Goal: Task Accomplishment & Management: Complete application form

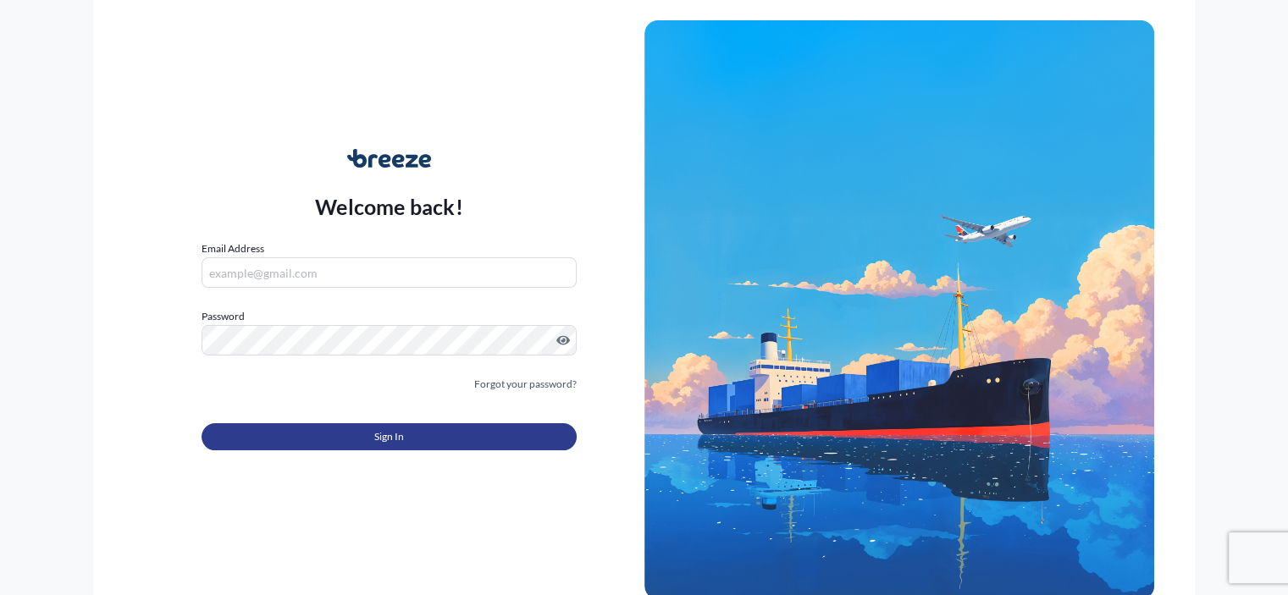
type input "[EMAIL_ADDRESS][DOMAIN_NAME]"
click at [385, 439] on span "Sign In" at bounding box center [389, 436] width 30 height 17
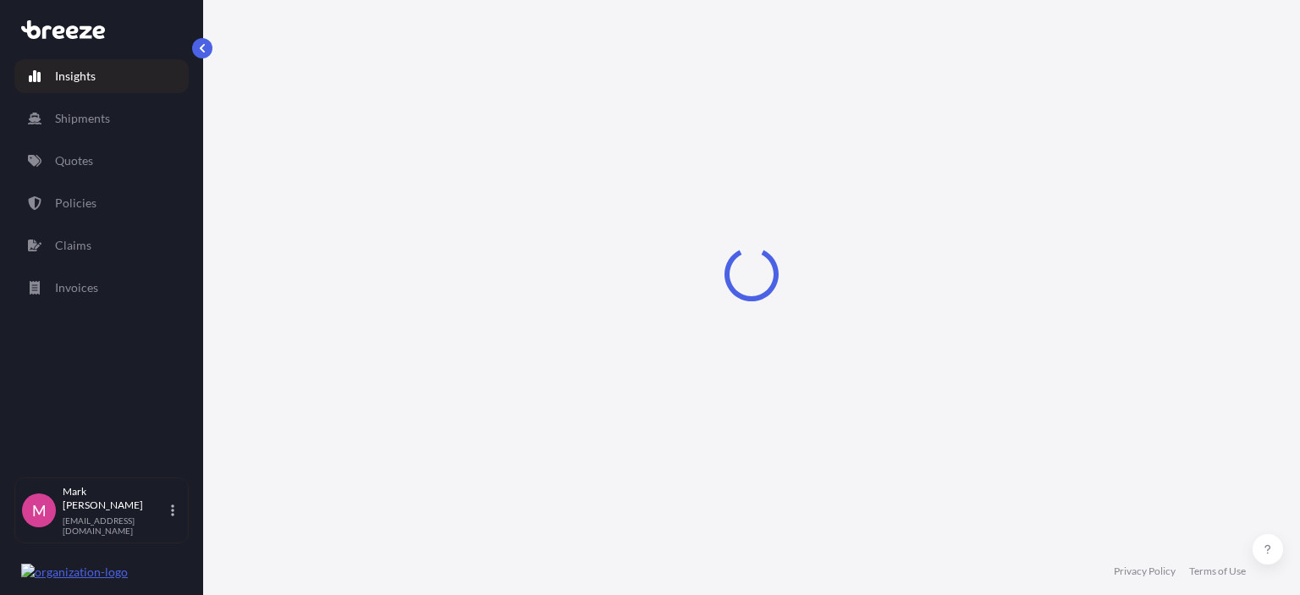
select select "2025"
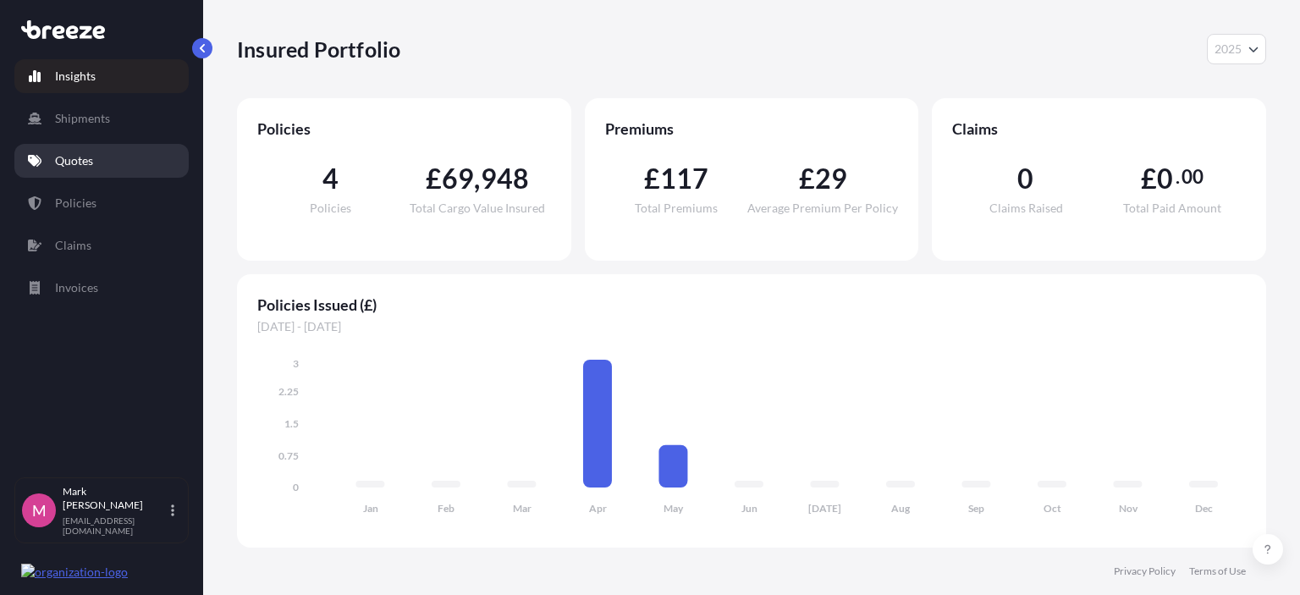
click at [80, 158] on p "Quotes" at bounding box center [74, 160] width 38 height 17
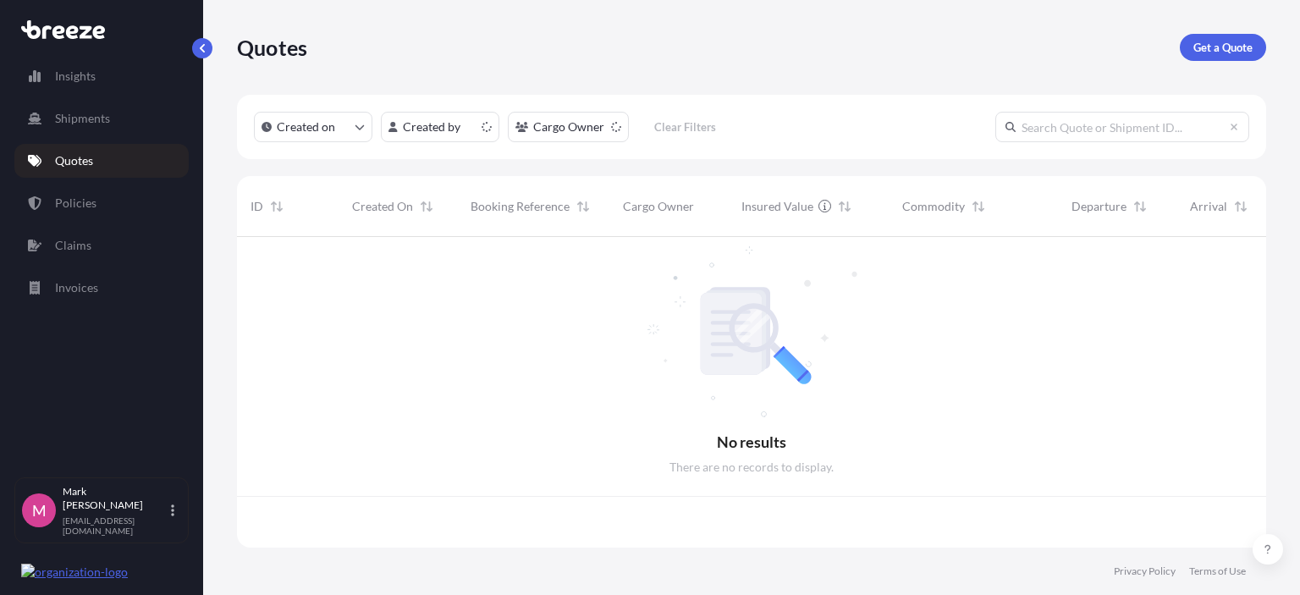
scroll to position [307, 1016]
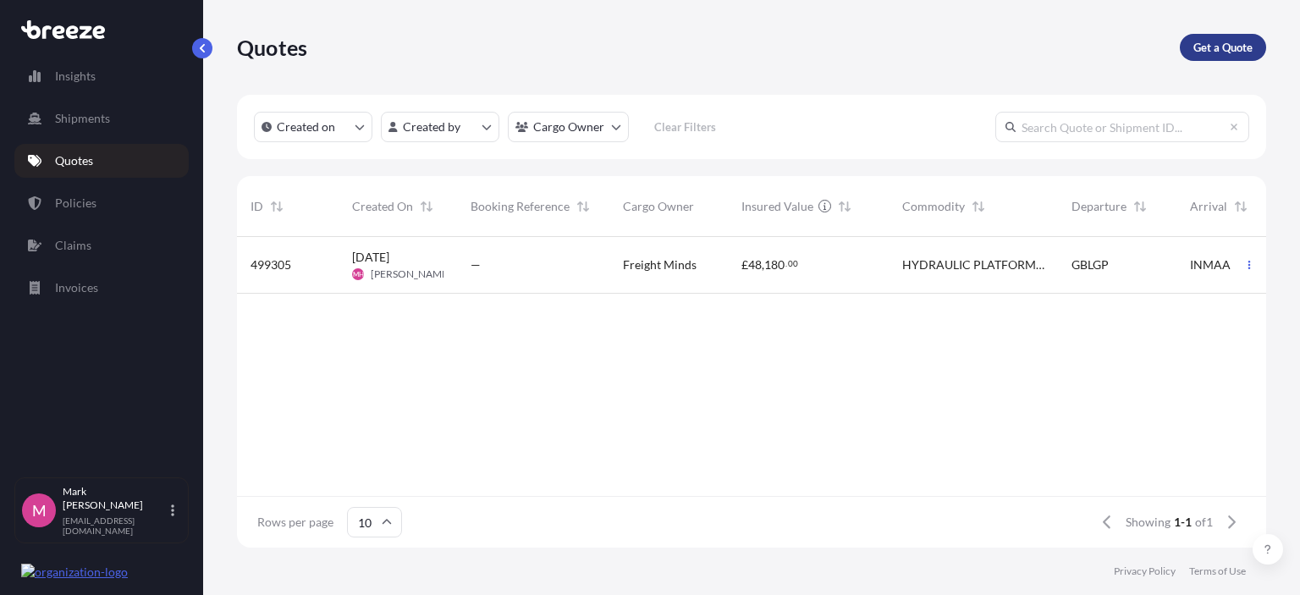
click at [1224, 45] on p "Get a Quote" at bounding box center [1223, 47] width 59 height 17
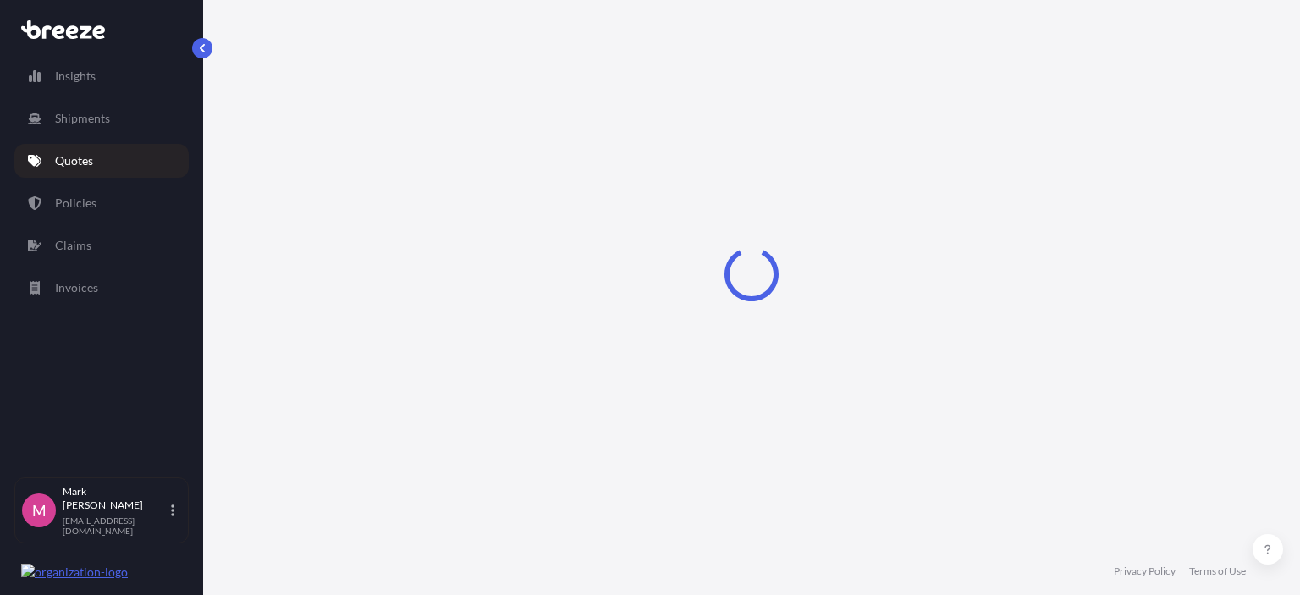
select select "Sea"
select select "1"
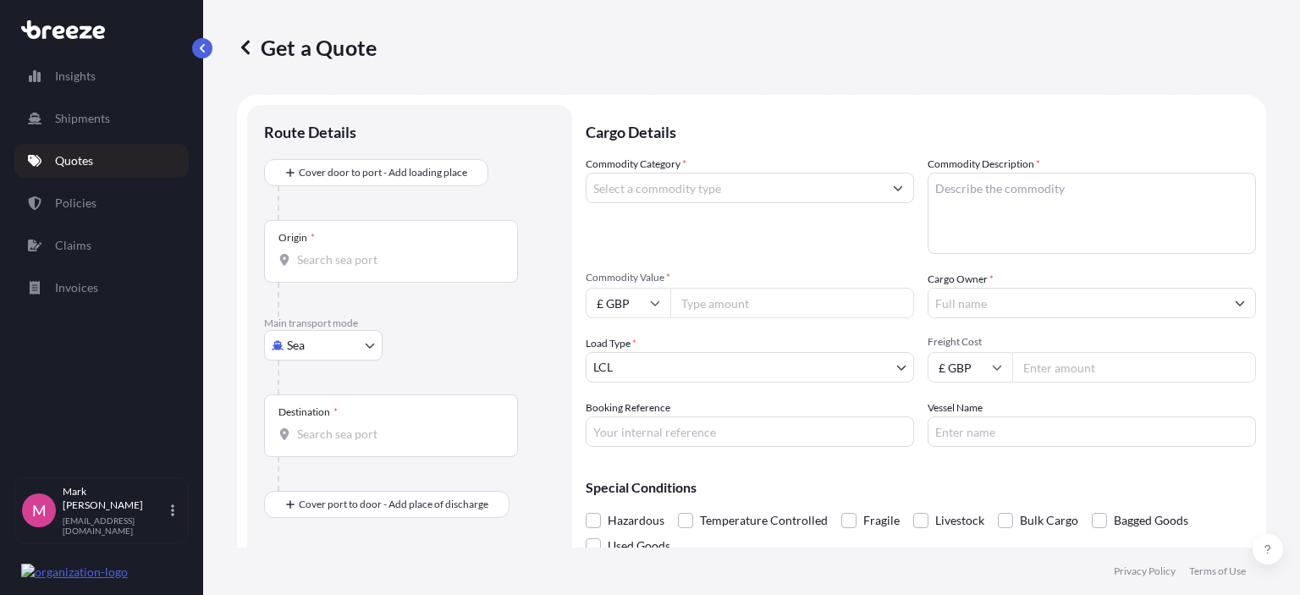
scroll to position [27, 0]
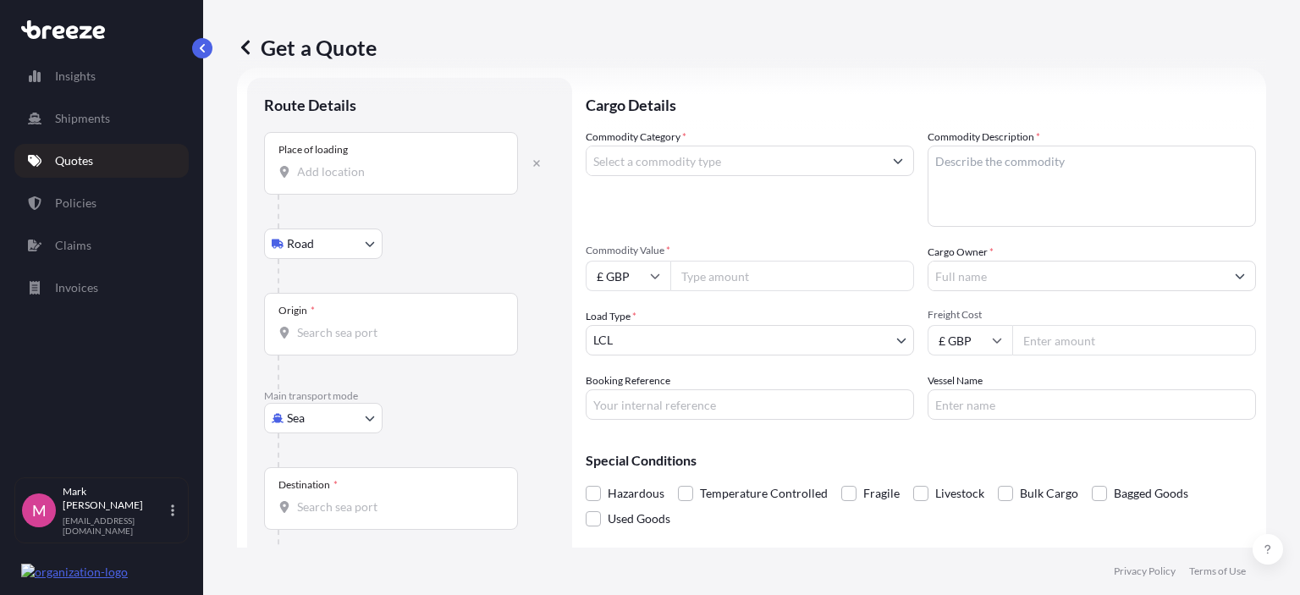
click at [312, 174] on input "Place of loading" at bounding box center [397, 171] width 200 height 17
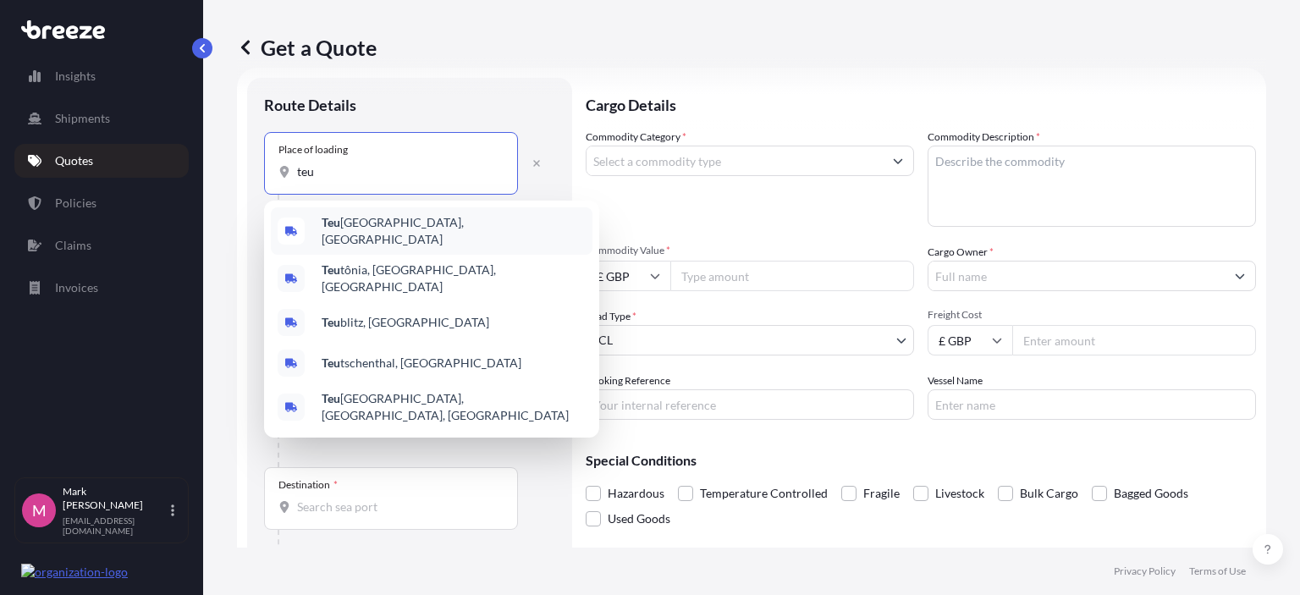
click at [378, 224] on span "[GEOGRAPHIC_DATA], [GEOGRAPHIC_DATA]" at bounding box center [454, 231] width 264 height 34
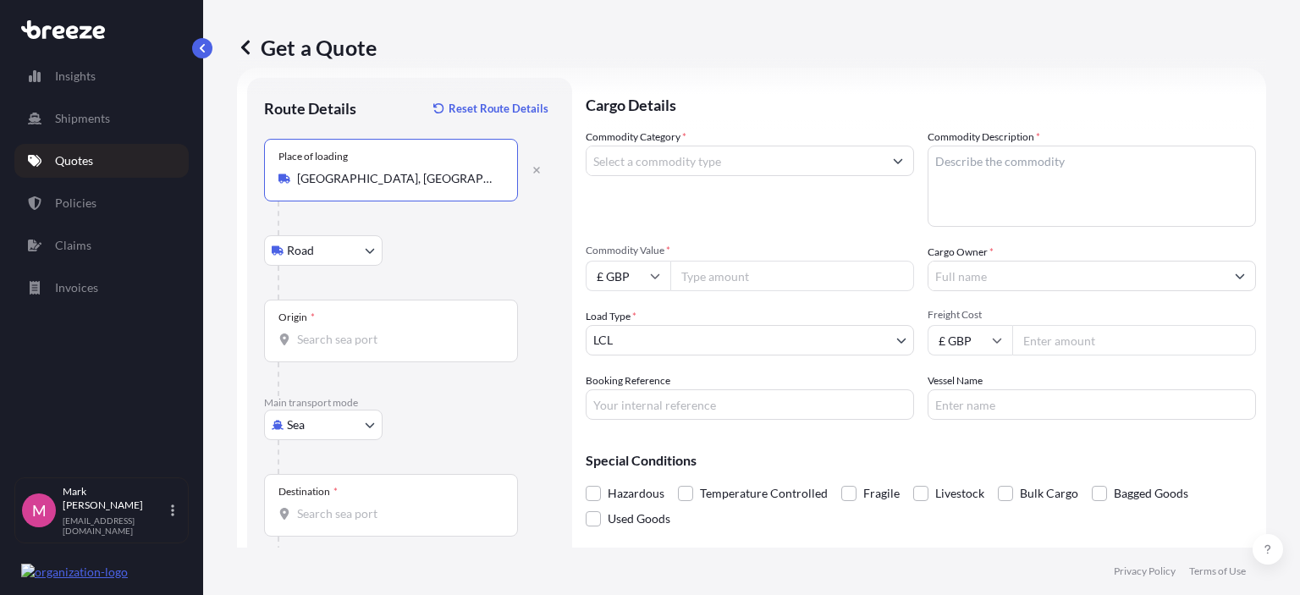
type input "[GEOGRAPHIC_DATA], [GEOGRAPHIC_DATA]"
click at [350, 336] on input "Origin *" at bounding box center [397, 339] width 200 height 17
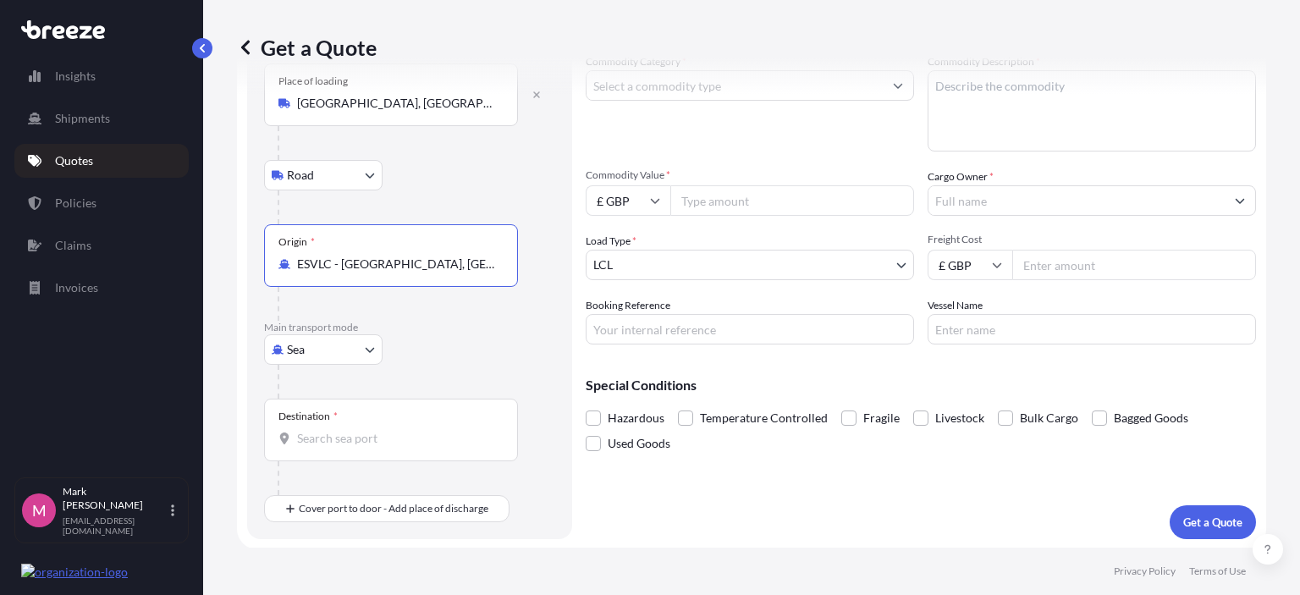
type input "ESVLC - [GEOGRAPHIC_DATA], [GEOGRAPHIC_DATA]"
click at [345, 438] on input "Destination *" at bounding box center [397, 438] width 200 height 17
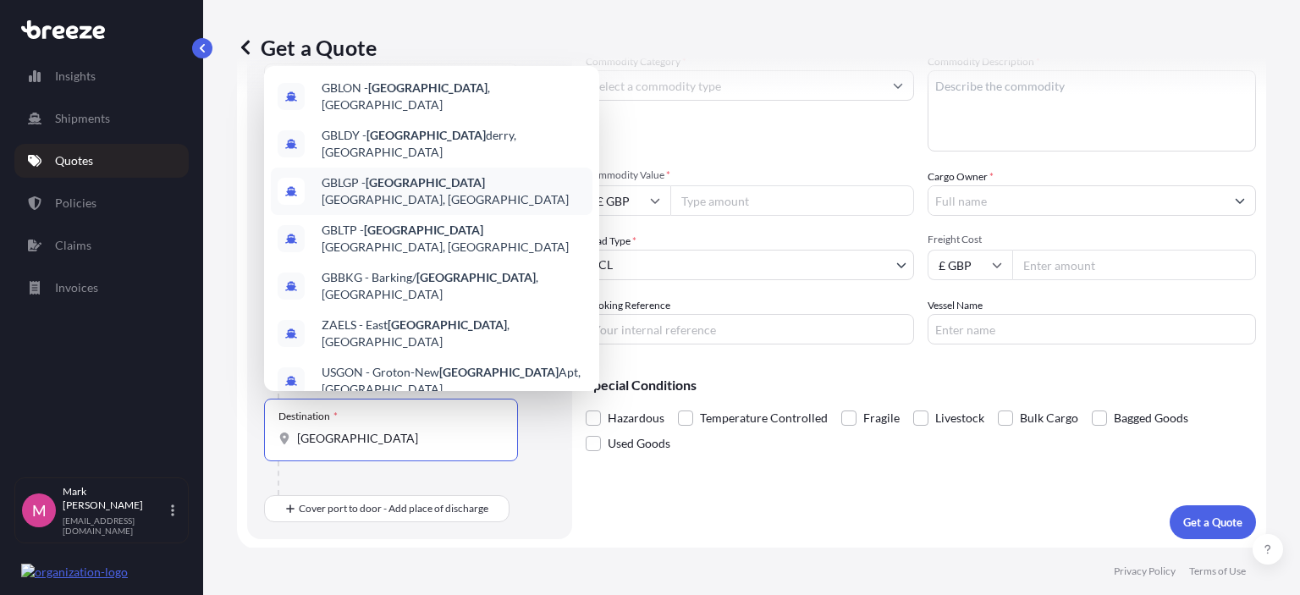
click at [350, 174] on span "GBLGP - [GEOGRAPHIC_DATA], [GEOGRAPHIC_DATA]" at bounding box center [454, 191] width 264 height 34
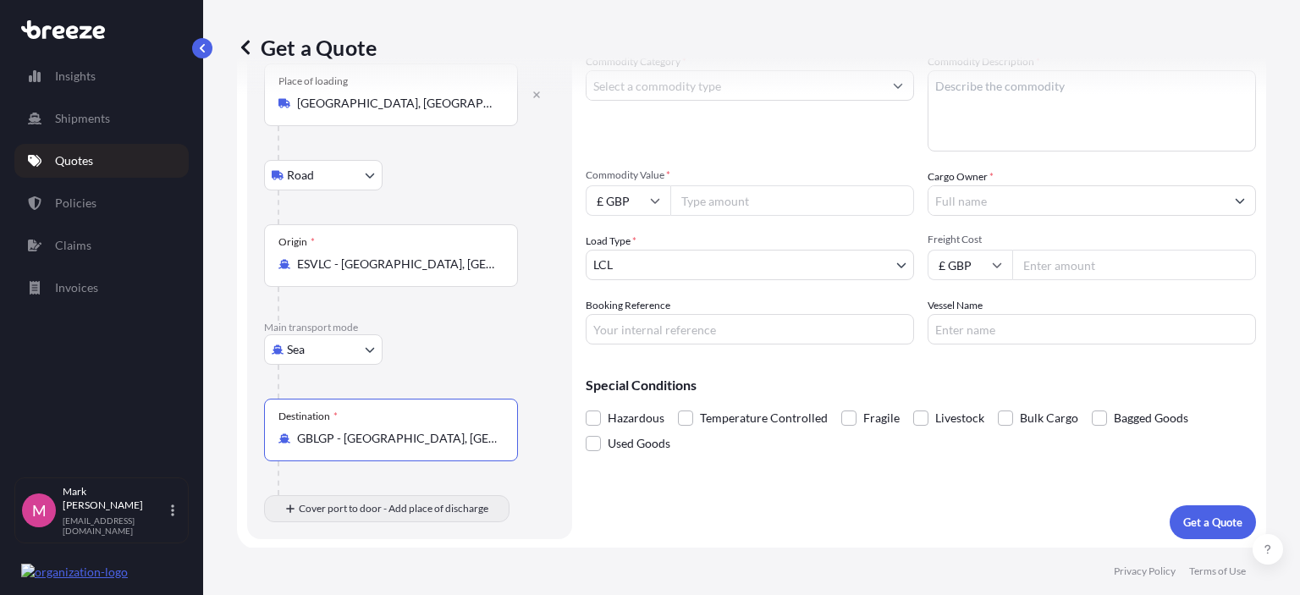
type input "GBLGP - [GEOGRAPHIC_DATA], [GEOGRAPHIC_DATA]"
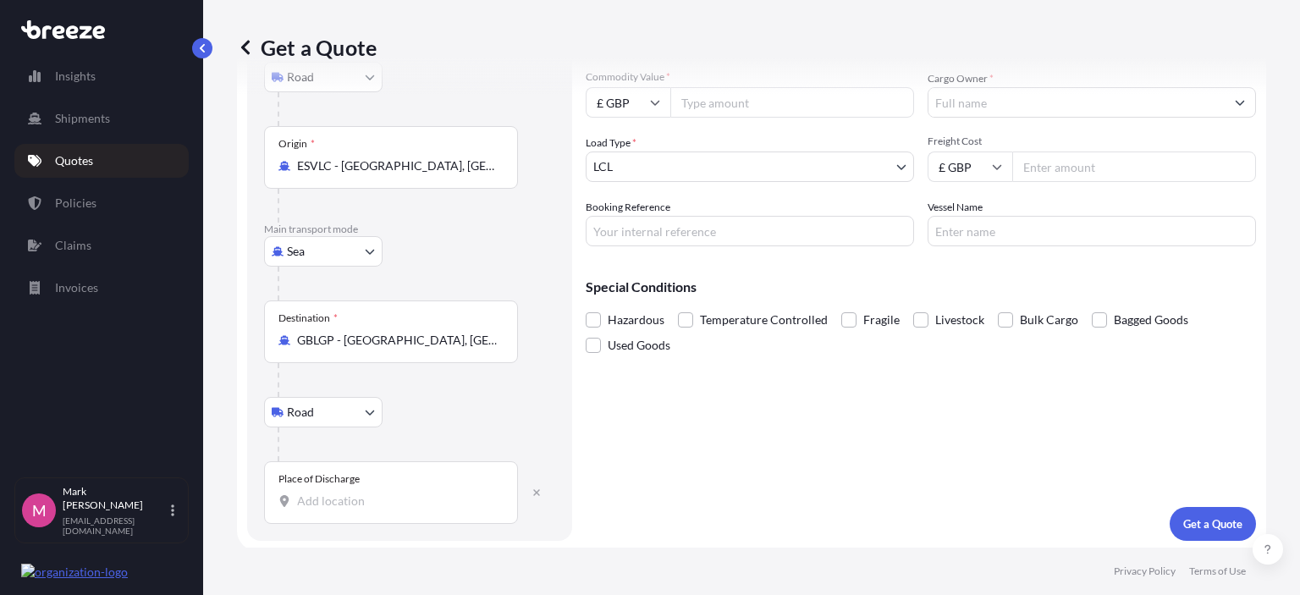
scroll to position [202, 0]
click at [339, 499] on input "Place of Discharge" at bounding box center [397, 499] width 200 height 17
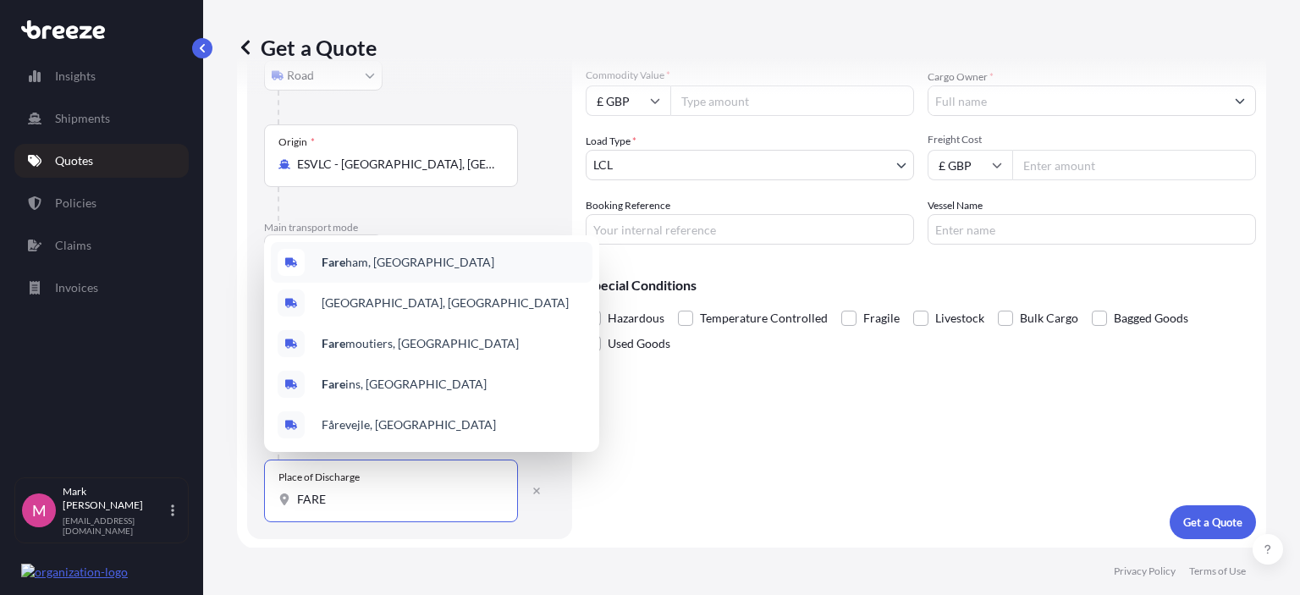
click at [345, 260] on b "Fare" at bounding box center [334, 262] width 24 height 14
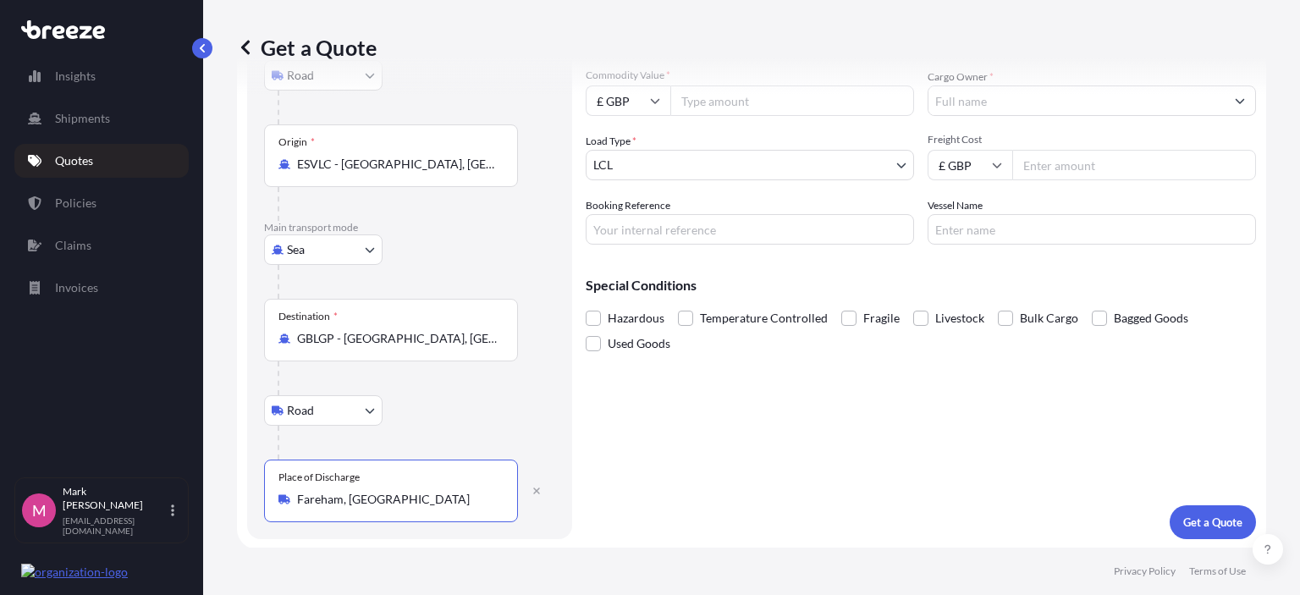
scroll to position [0, 0]
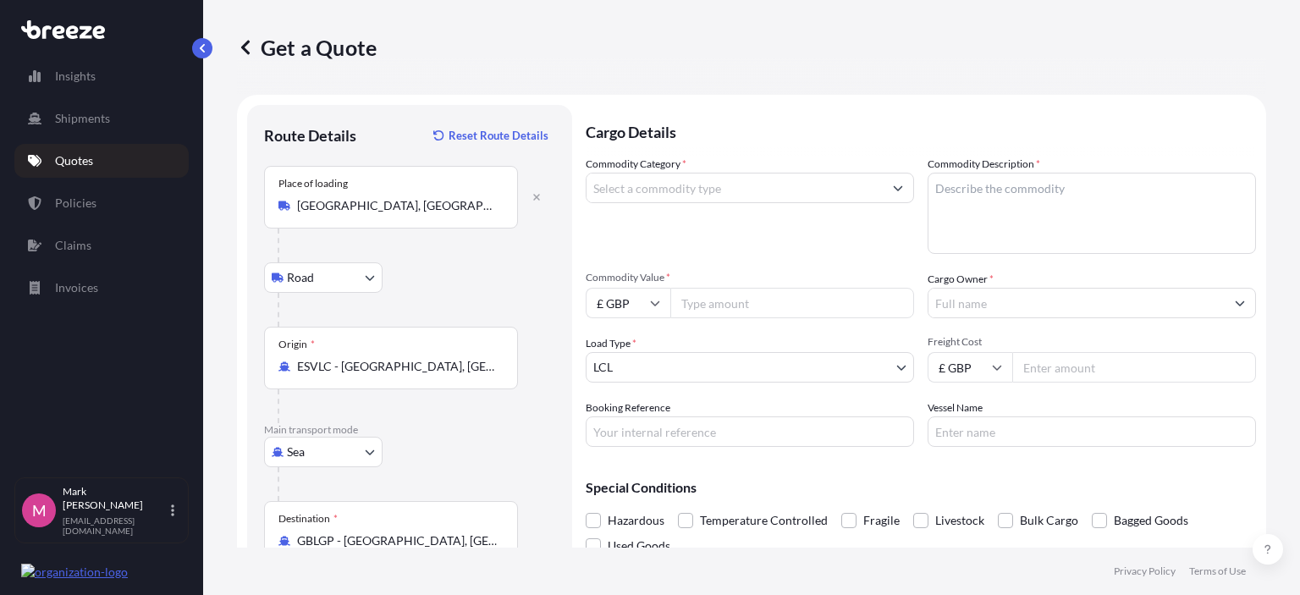
type input "Fareham, [GEOGRAPHIC_DATA]"
click at [893, 185] on icon "Show suggestions" at bounding box center [898, 188] width 10 height 10
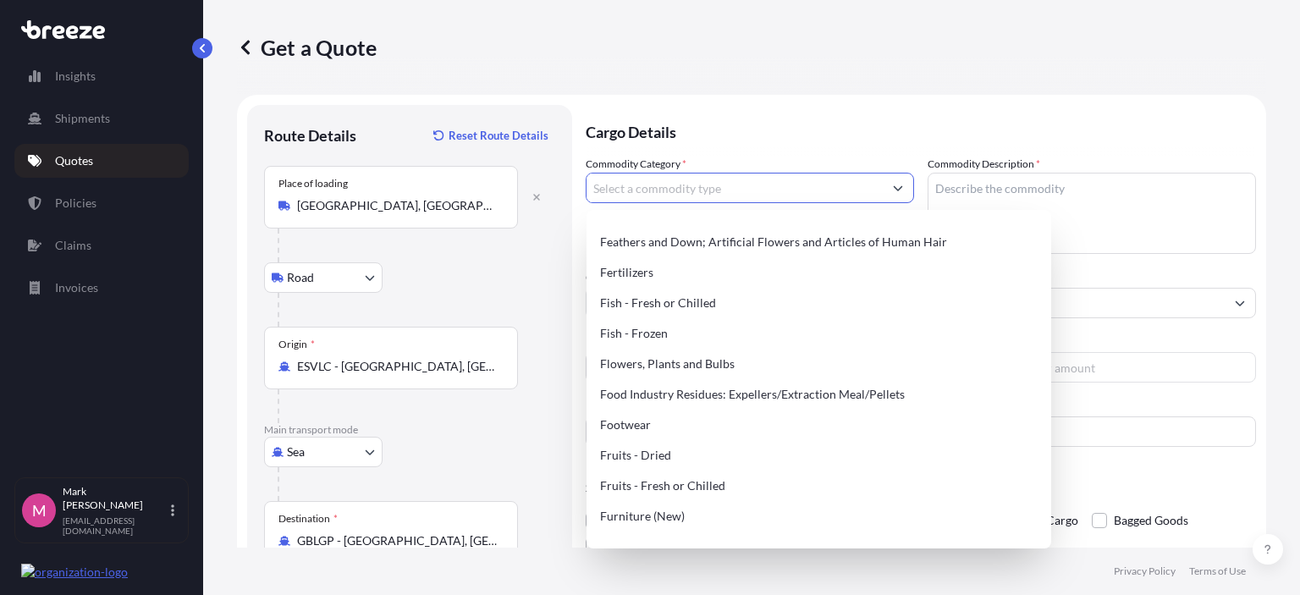
scroll to position [1151, 0]
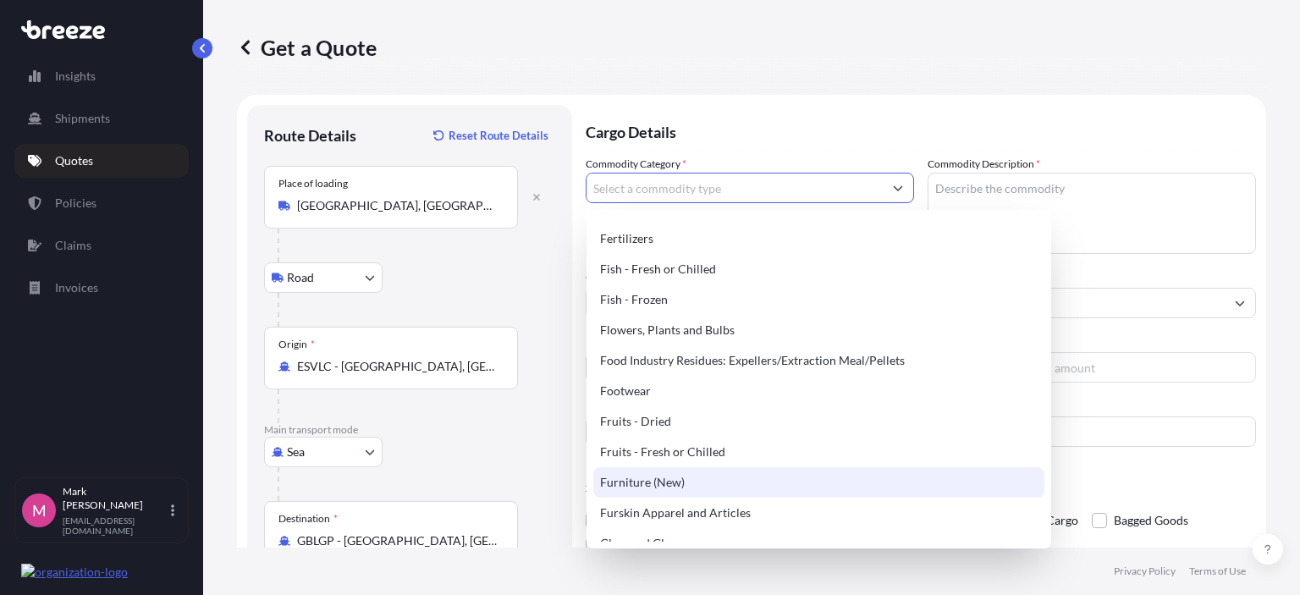
click at [639, 483] on div "Furniture (New)" at bounding box center [818, 482] width 451 height 30
type input "Furniture (New)"
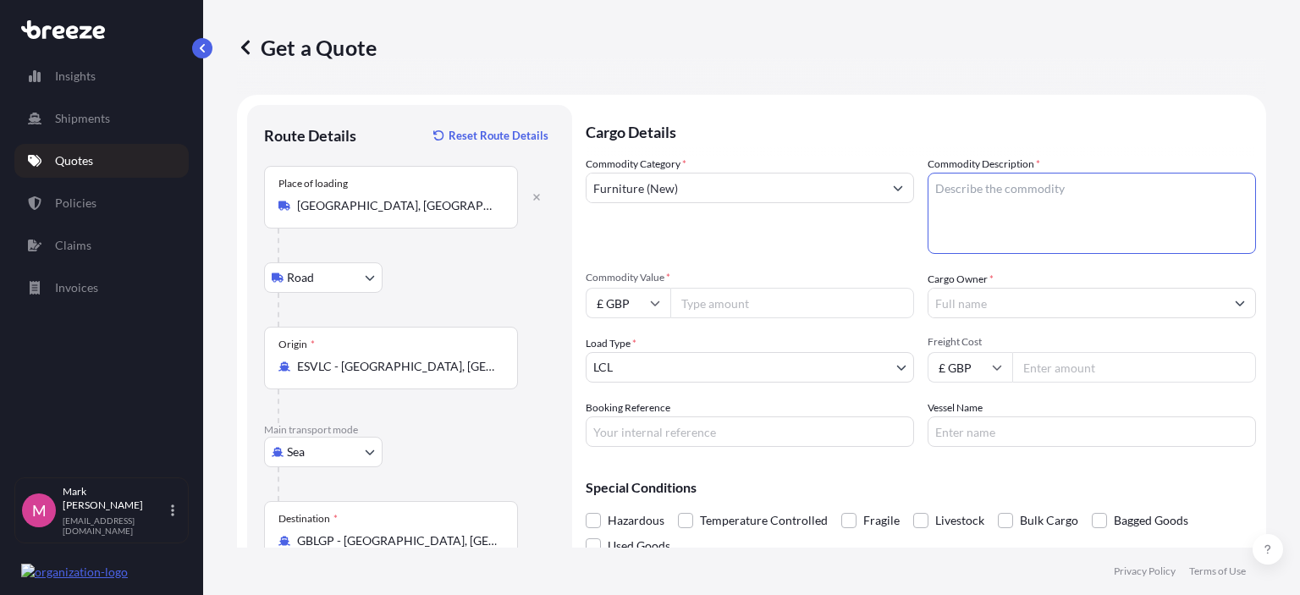
click at [942, 189] on textarea "Commodity Description *" at bounding box center [1092, 213] width 328 height 81
type textarea "OFFICE FURNITURE"
click at [654, 302] on icon at bounding box center [655, 303] width 10 height 10
click at [614, 347] on div "€ EUR" at bounding box center [628, 350] width 71 height 32
type input "€ EUR"
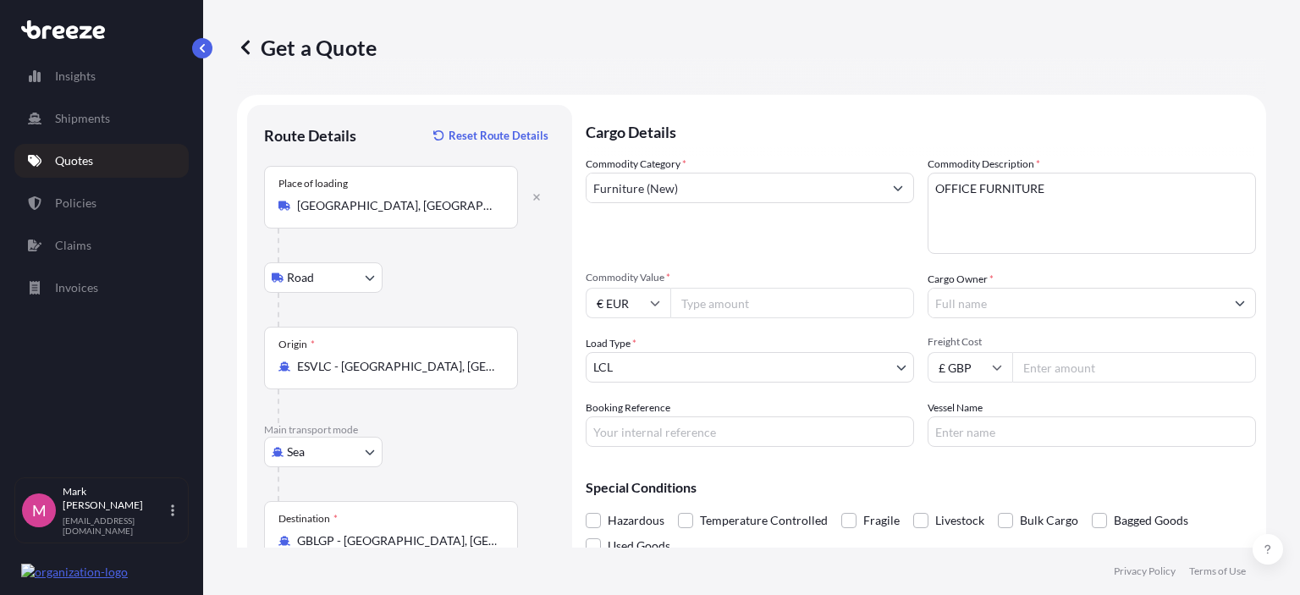
click at [692, 301] on input "Commodity Value *" at bounding box center [792, 303] width 244 height 30
type input "40479.71"
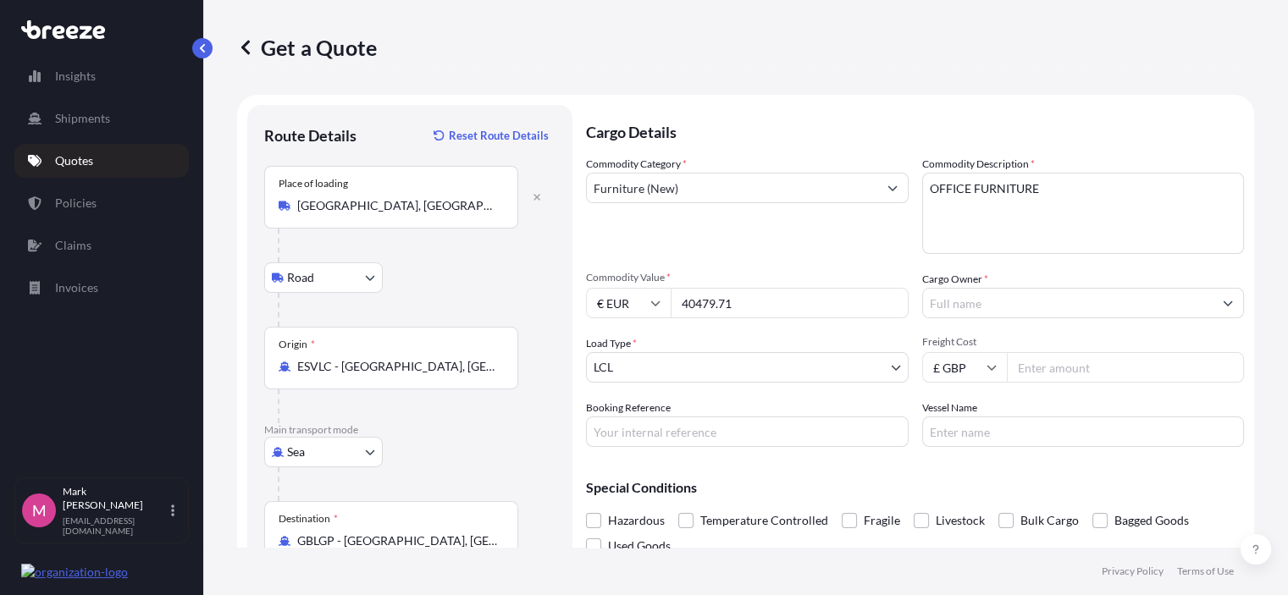
click at [1229, 302] on button "Show suggestions" at bounding box center [1227, 303] width 30 height 30
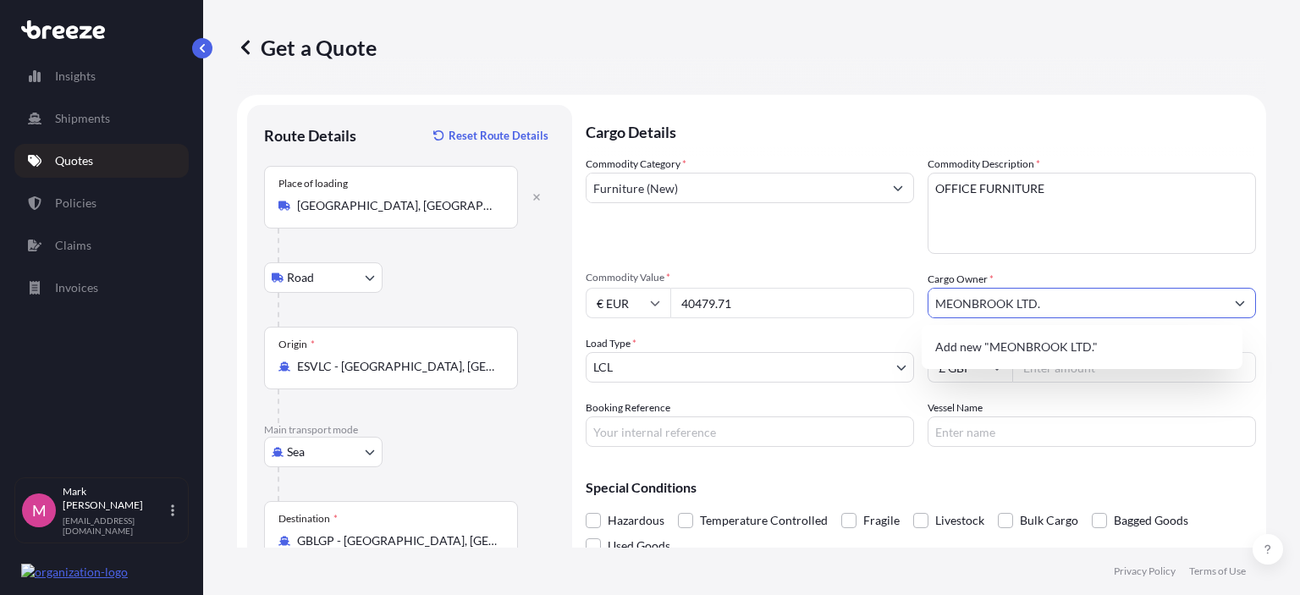
type input "MEONBROOK LTD."
click at [857, 235] on div "Commodity Category * Furniture (New)" at bounding box center [750, 205] width 328 height 98
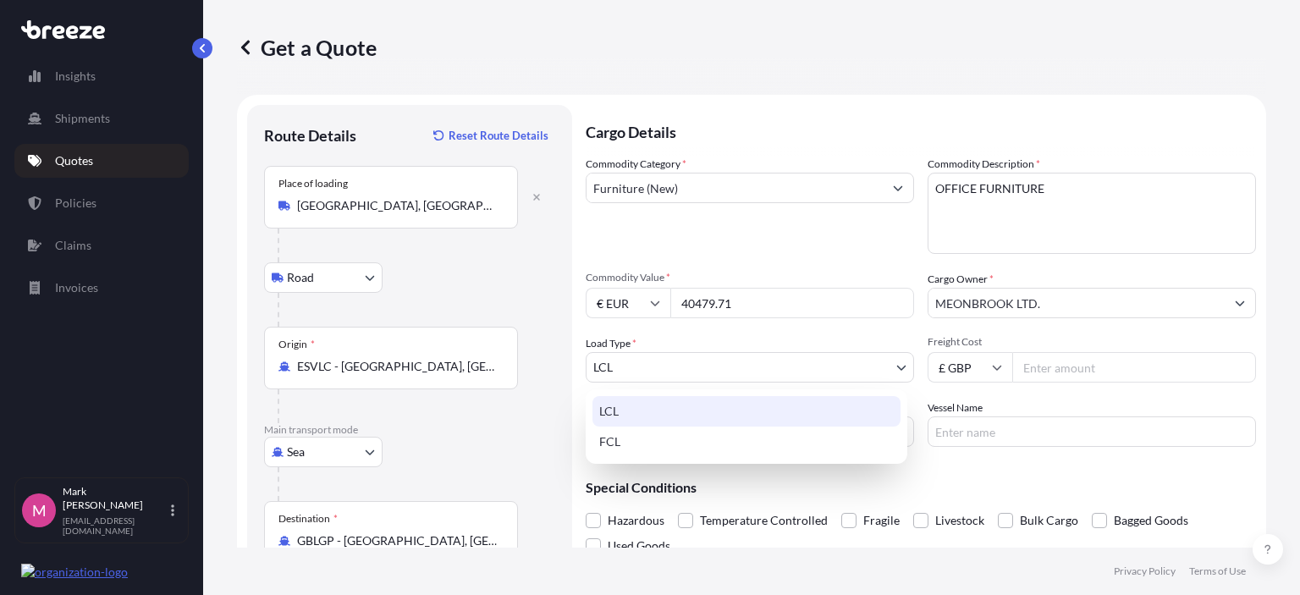
click at [897, 367] on body "0 options available. 1 option available. 0 options available. 1 option availabl…" at bounding box center [650, 297] width 1300 height 595
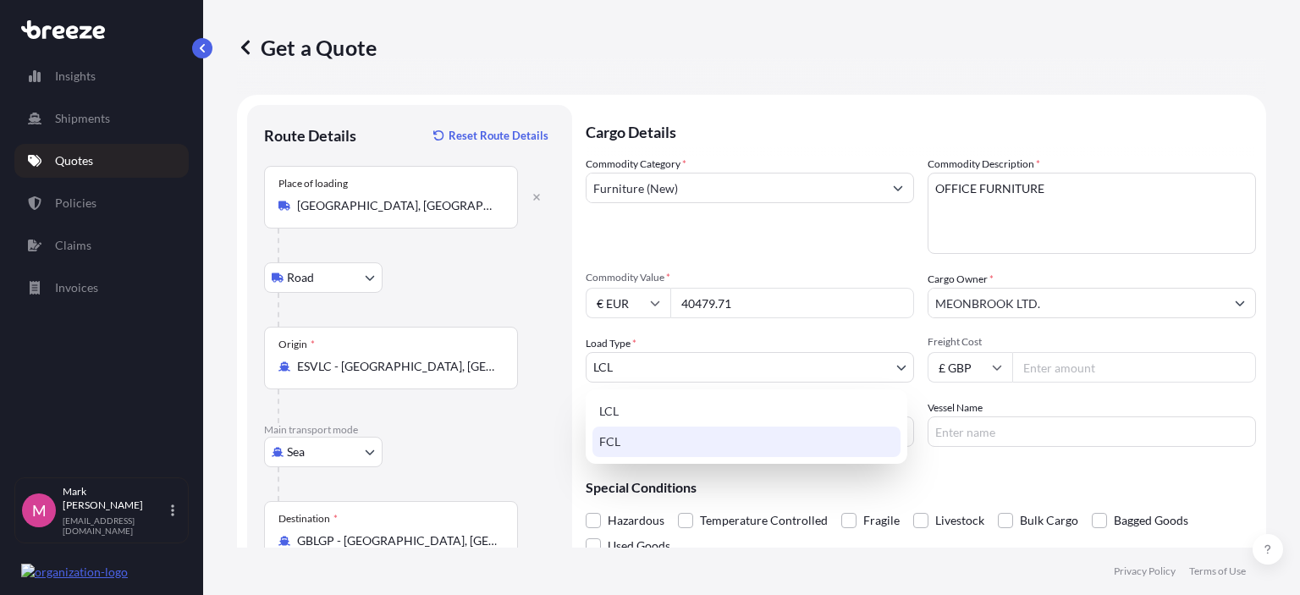
click at [695, 444] on div "FCL" at bounding box center [747, 442] width 308 height 30
select select "2"
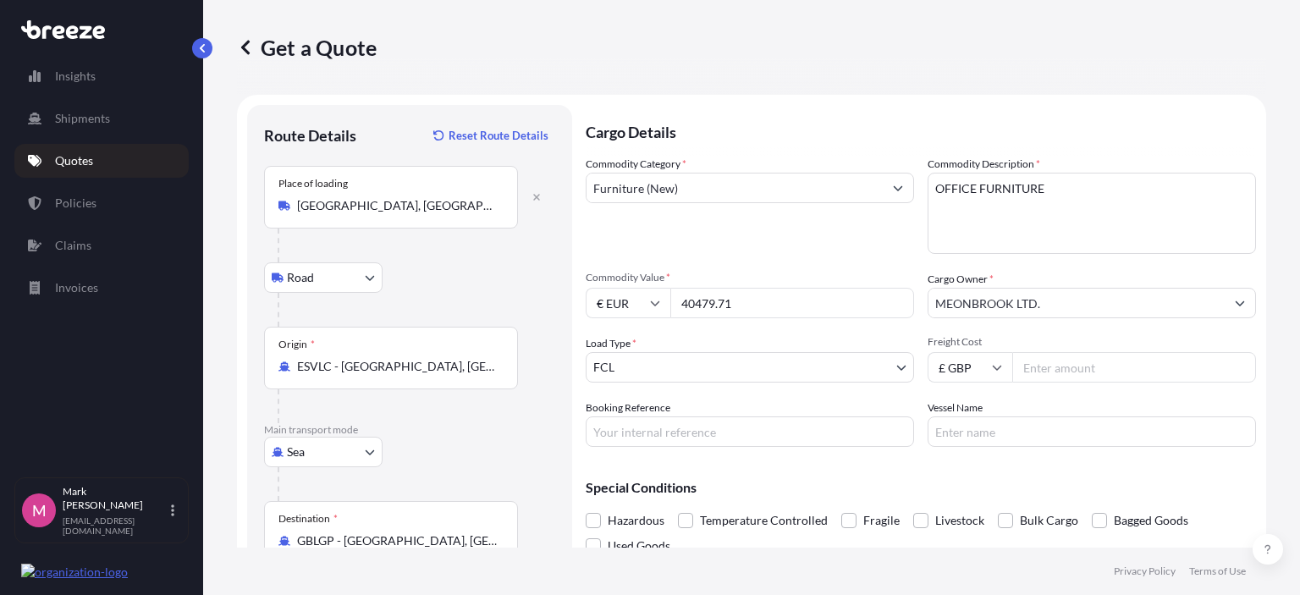
click at [1045, 365] on input "Freight Cost" at bounding box center [1134, 367] width 244 height 30
type input "3400.00"
click at [984, 426] on input "Vessel Name" at bounding box center [1092, 432] width 328 height 30
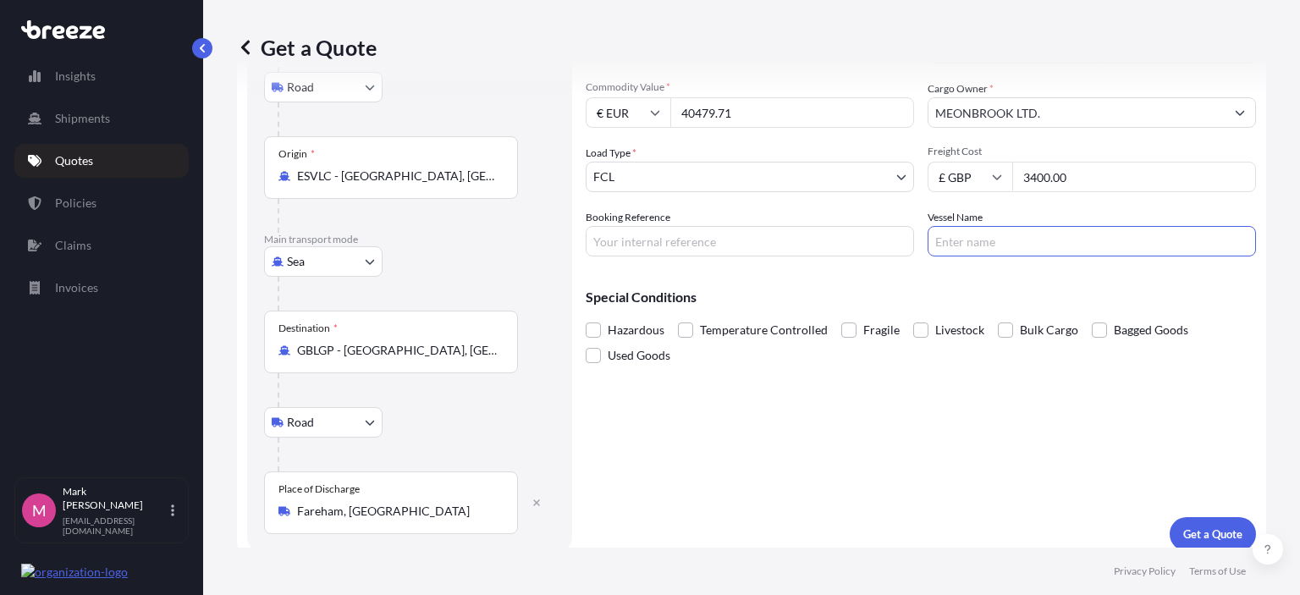
scroll to position [202, 0]
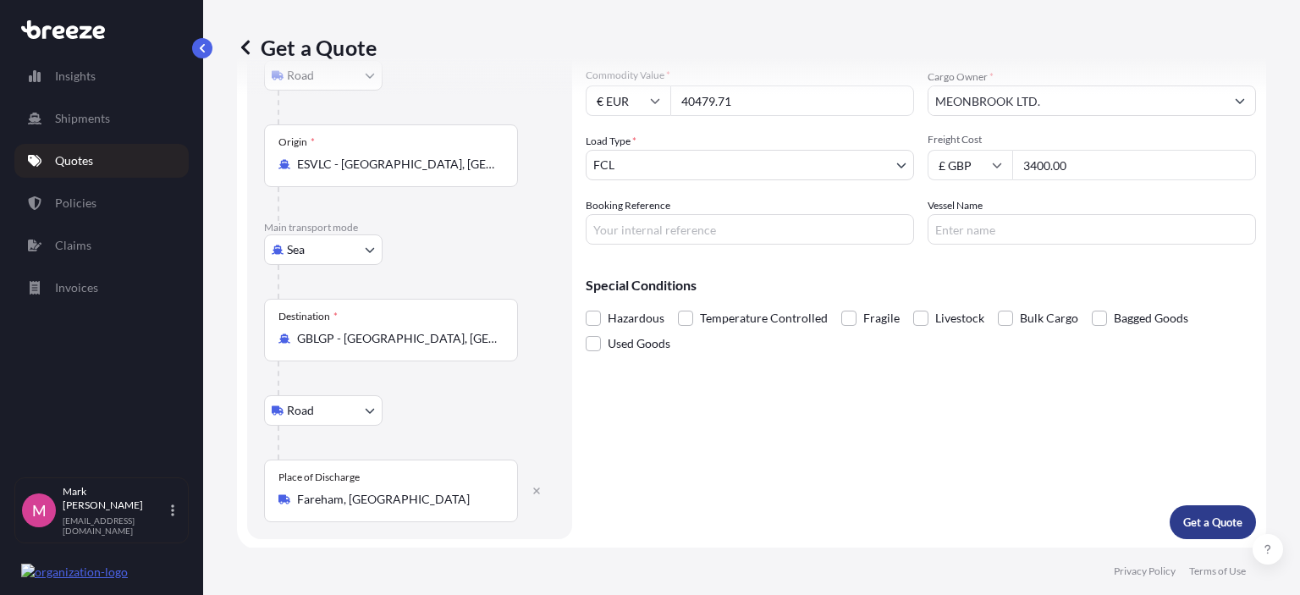
click at [1209, 523] on p "Get a Quote" at bounding box center [1212, 522] width 59 height 17
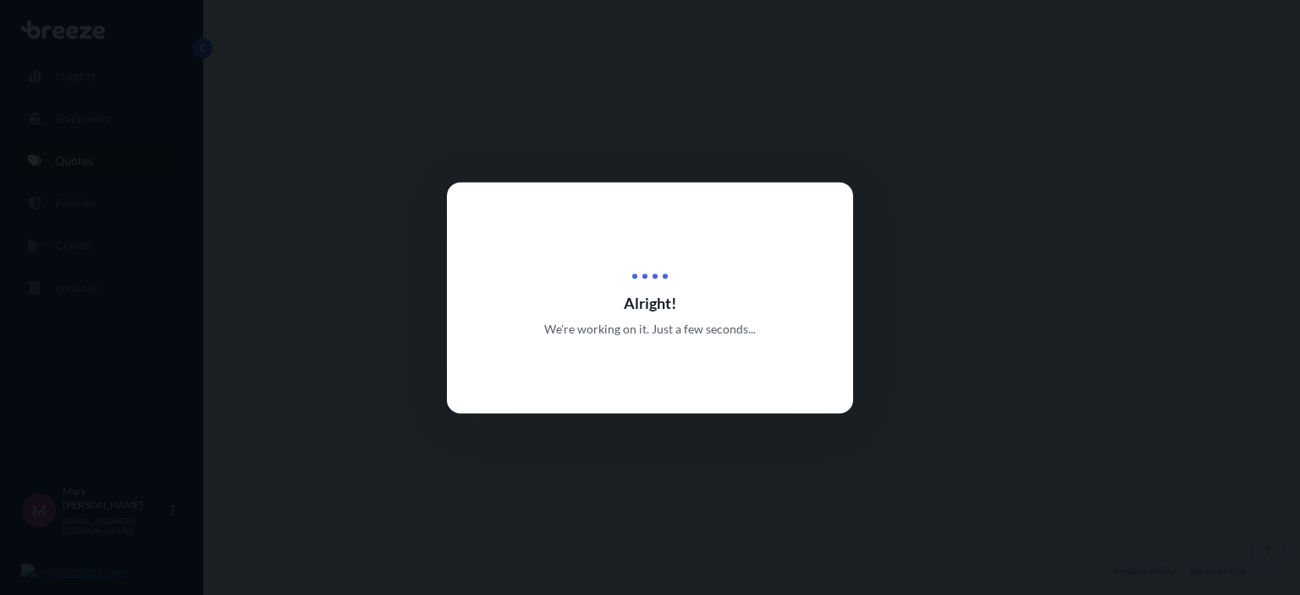
select select "Road"
select select "Sea"
select select "Road"
select select "2"
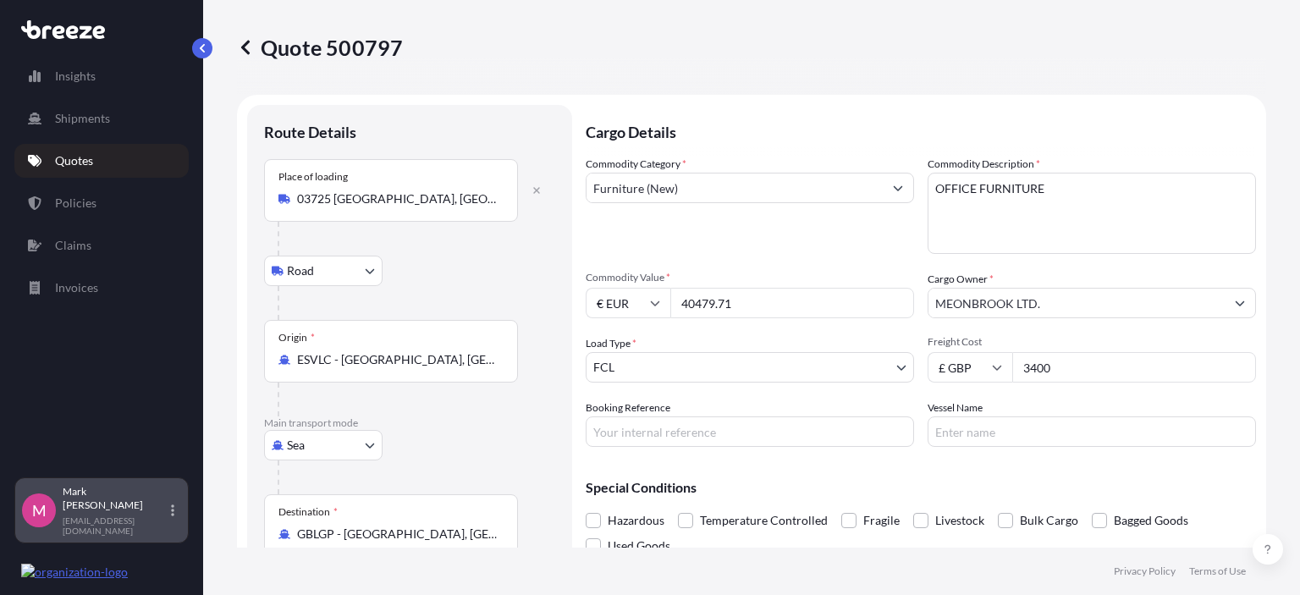
click at [163, 523] on div "M [PERSON_NAME] [EMAIL_ADDRESS][DOMAIN_NAME]" at bounding box center [101, 510] width 159 height 51
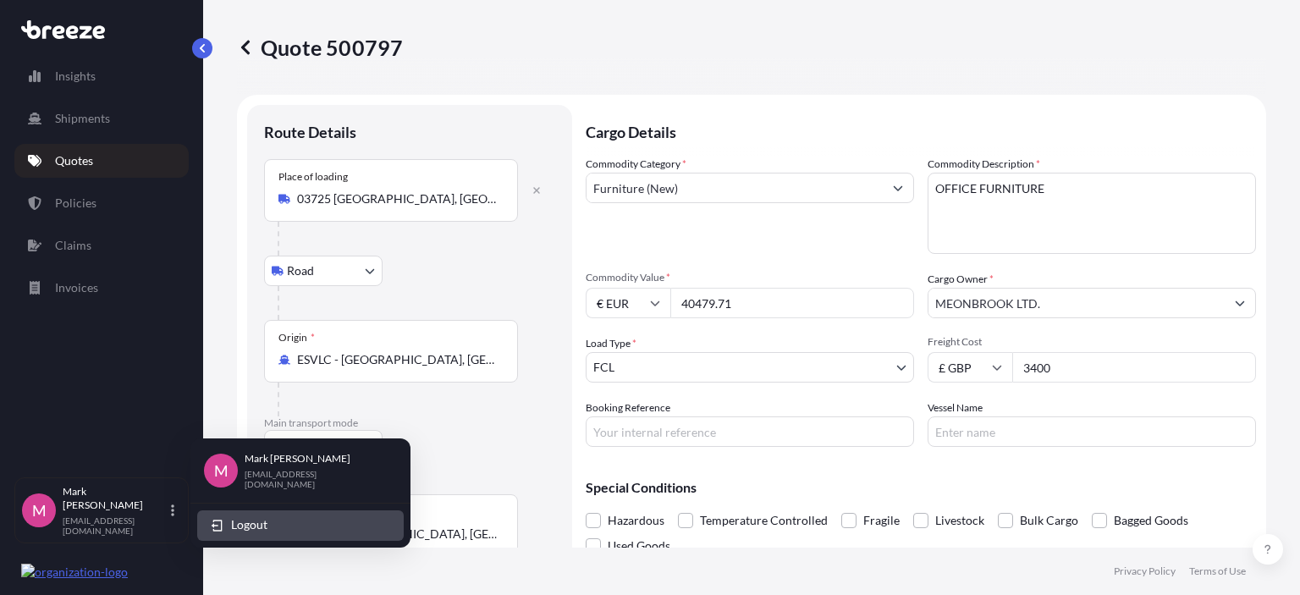
click at [239, 520] on span "Logout" at bounding box center [249, 524] width 36 height 17
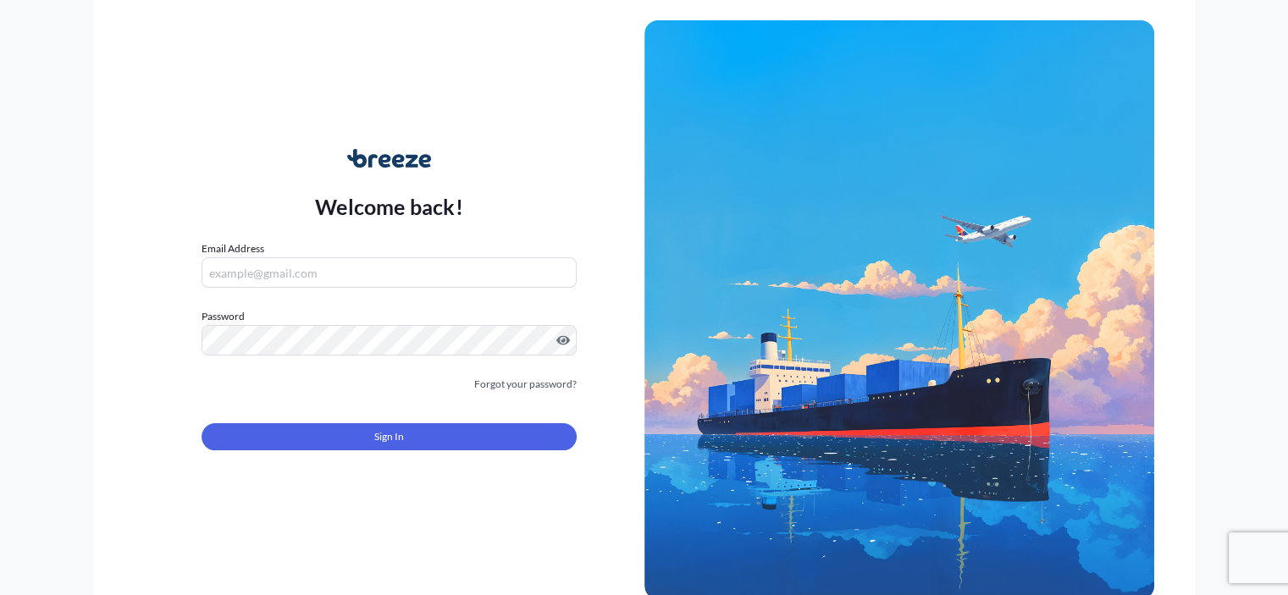
type input "[EMAIL_ADDRESS][DOMAIN_NAME]"
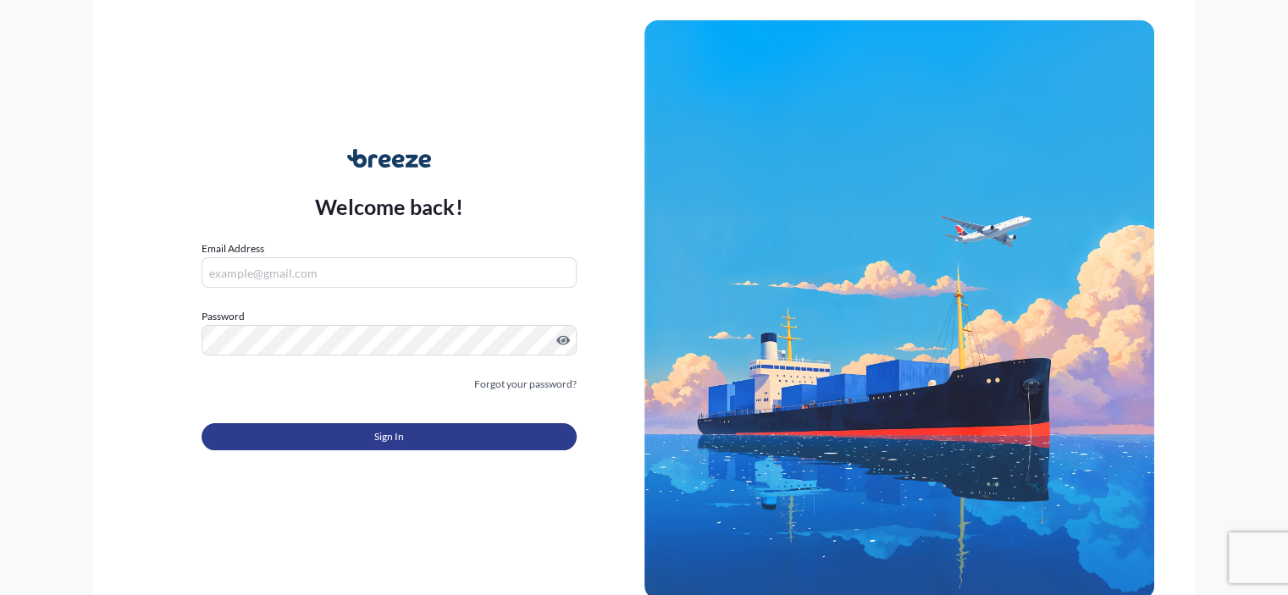
type input "[EMAIL_ADDRESS][DOMAIN_NAME]"
click at [393, 438] on span "Sign In" at bounding box center [389, 436] width 30 height 17
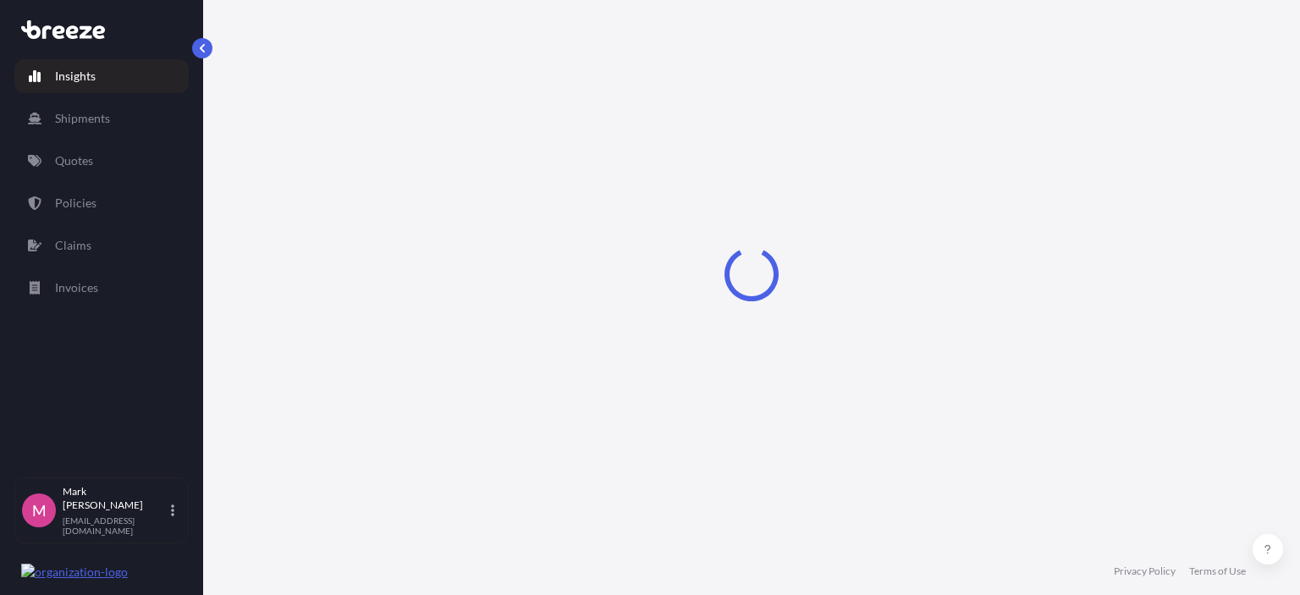
select select "2025"
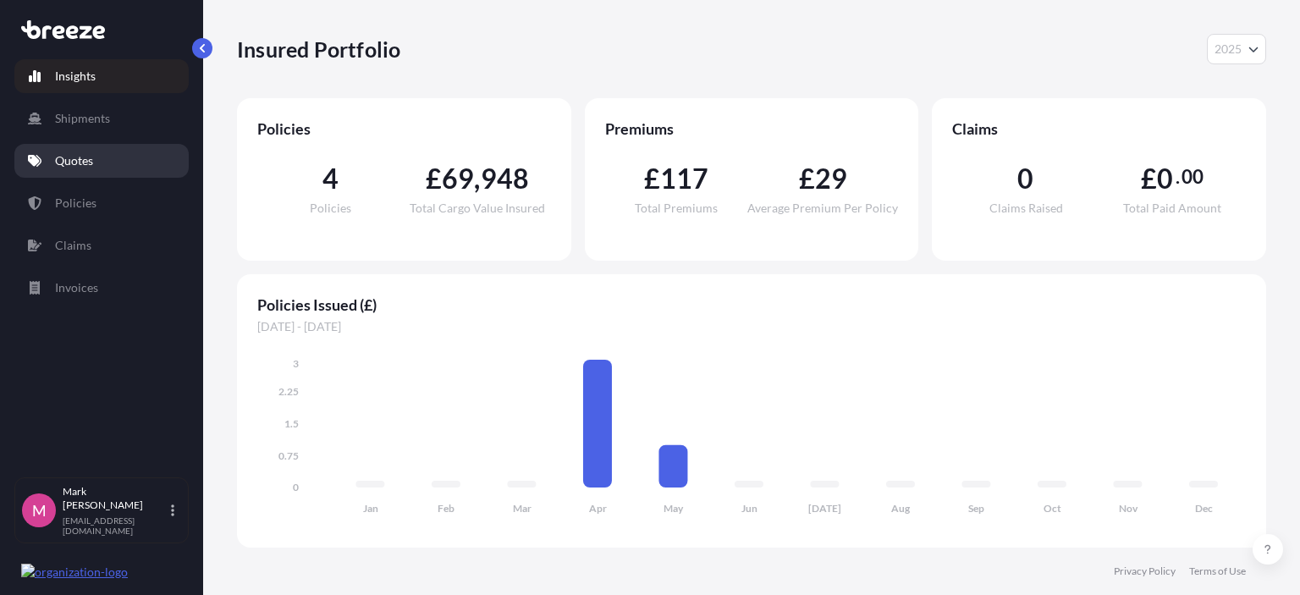
click at [80, 157] on p "Quotes" at bounding box center [74, 160] width 38 height 17
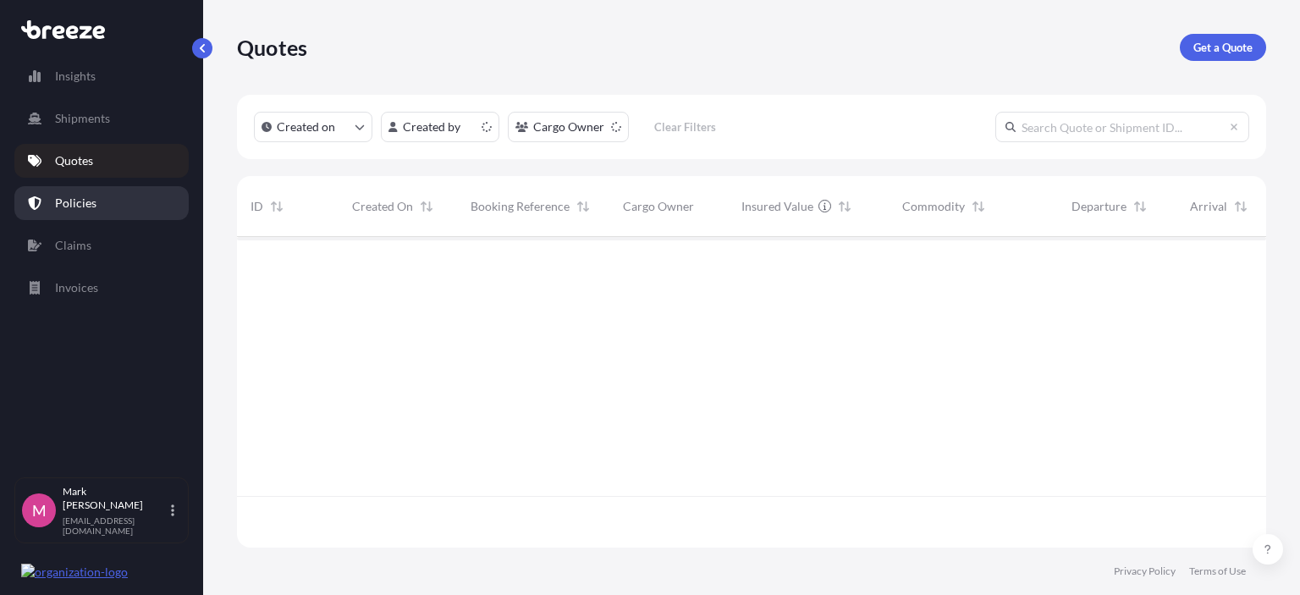
scroll to position [307, 1016]
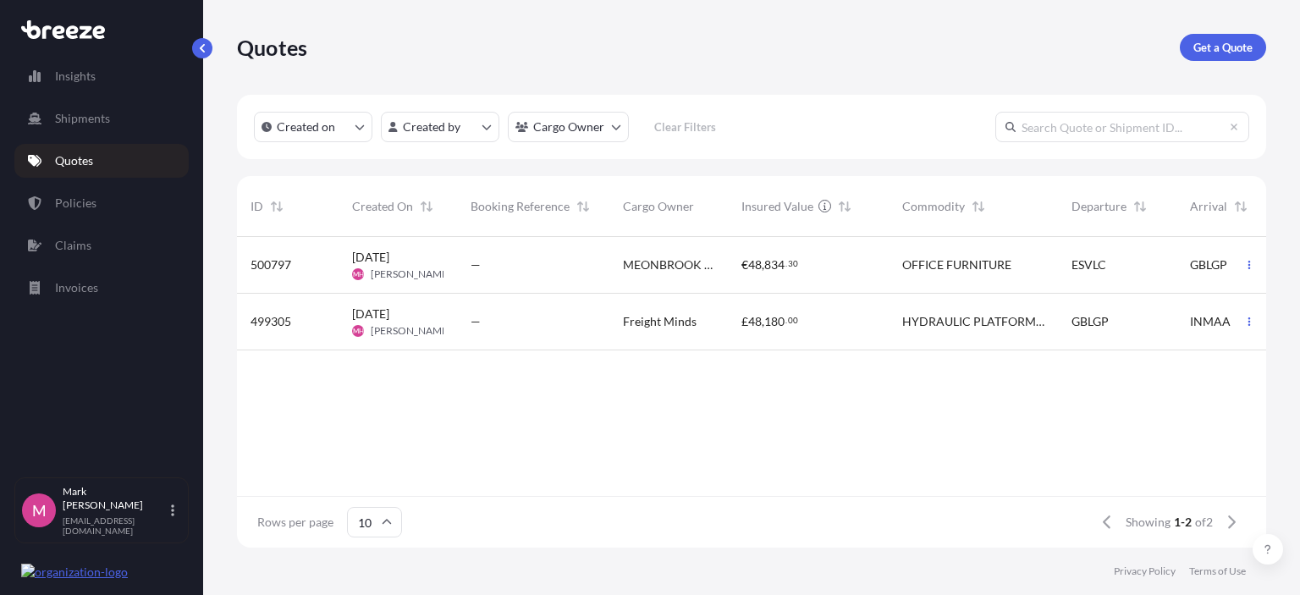
click at [656, 266] on span "MEONBROOK LTD." at bounding box center [668, 265] width 91 height 17
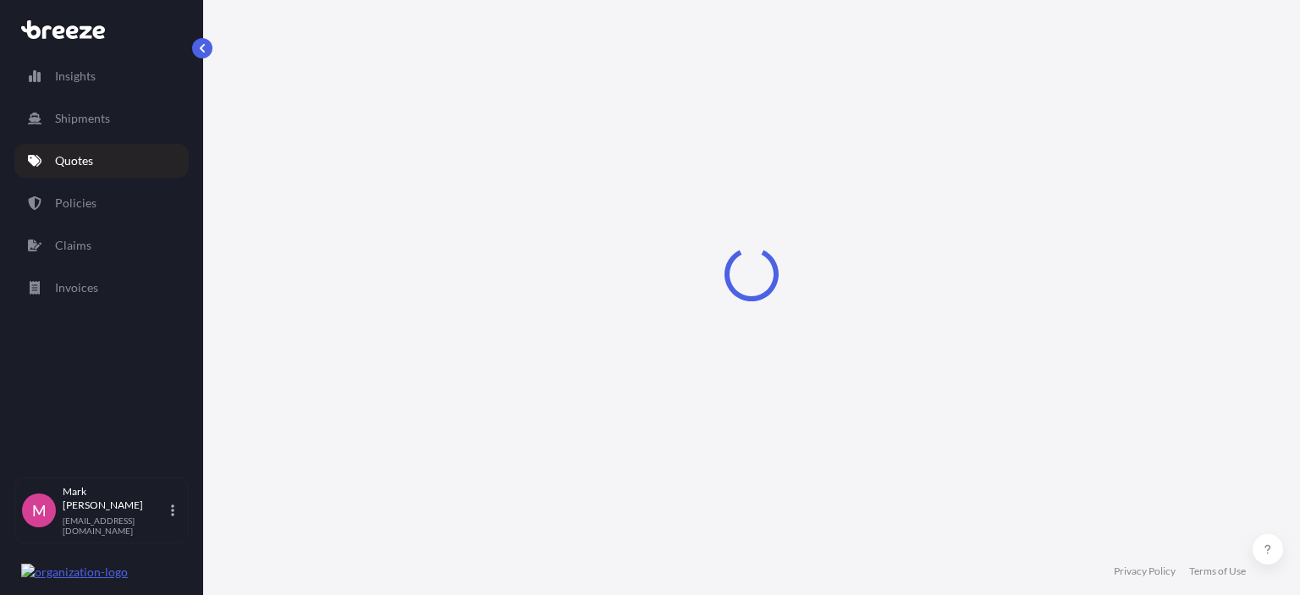
select select "Road"
select select "Sea"
select select "Road"
select select "2"
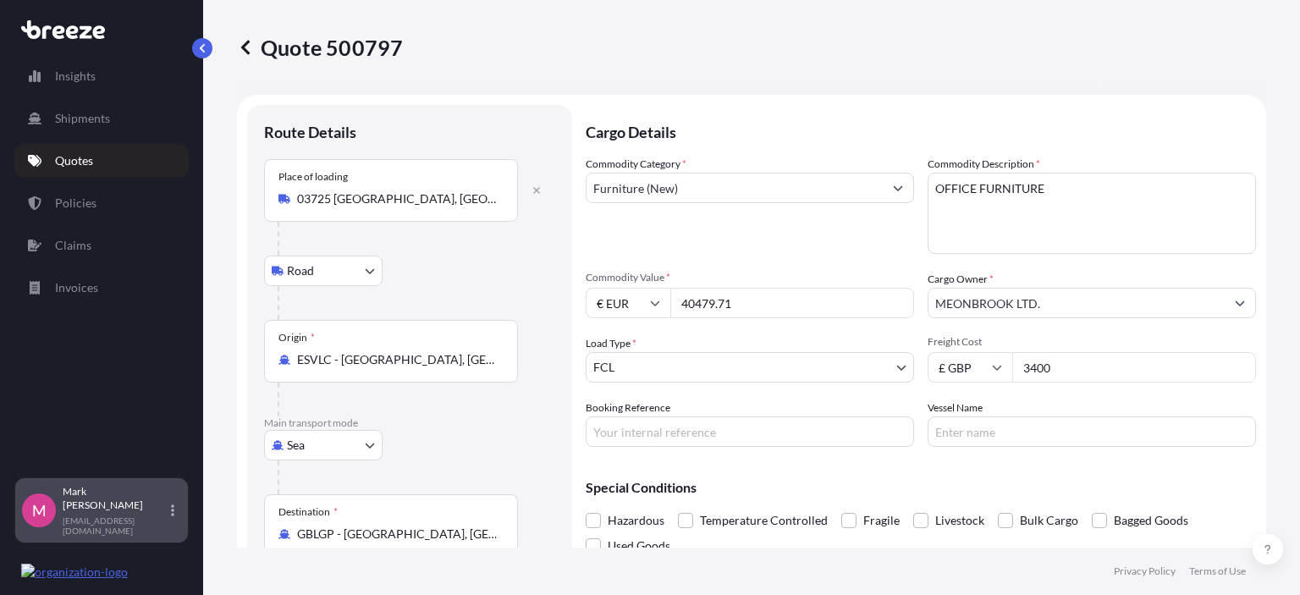
click at [112, 512] on p "Mark Hawley" at bounding box center [115, 498] width 105 height 27
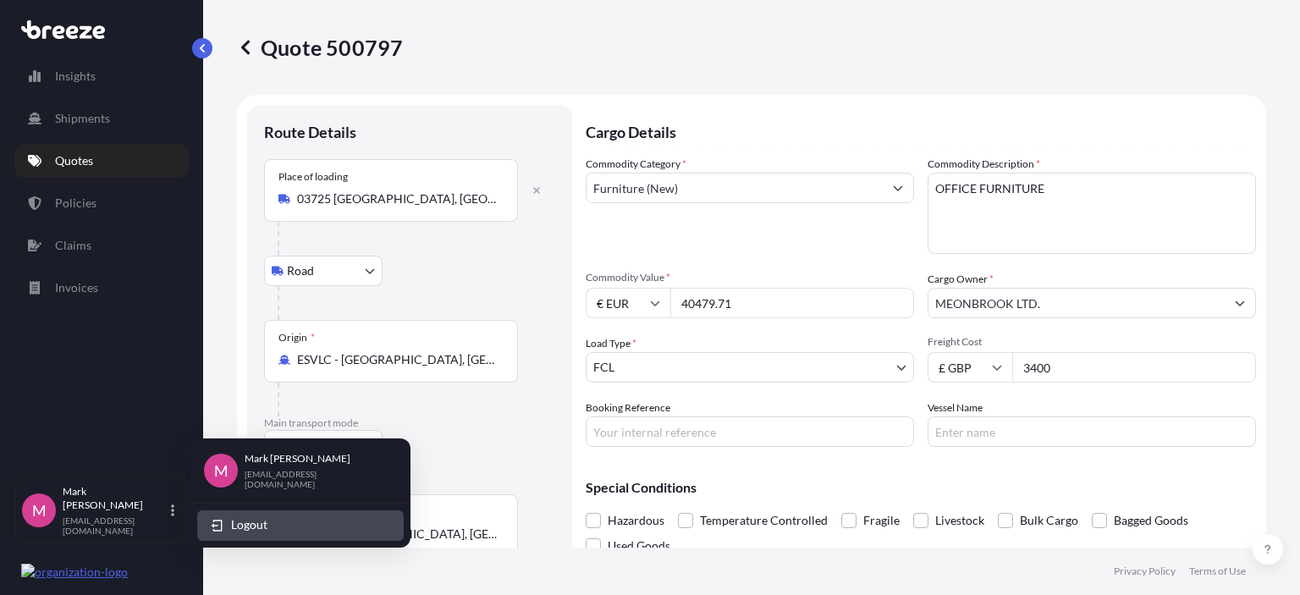
click at [244, 521] on span "Logout" at bounding box center [249, 524] width 36 height 17
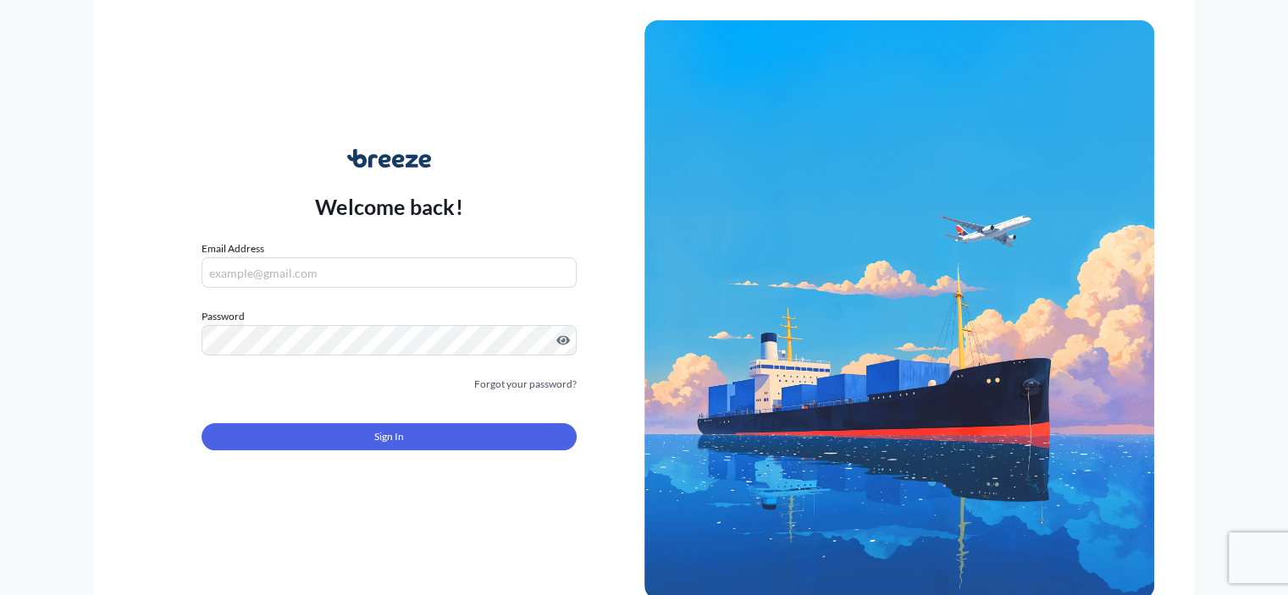
type input "[EMAIL_ADDRESS][DOMAIN_NAME]"
